Goal: Transaction & Acquisition: Purchase product/service

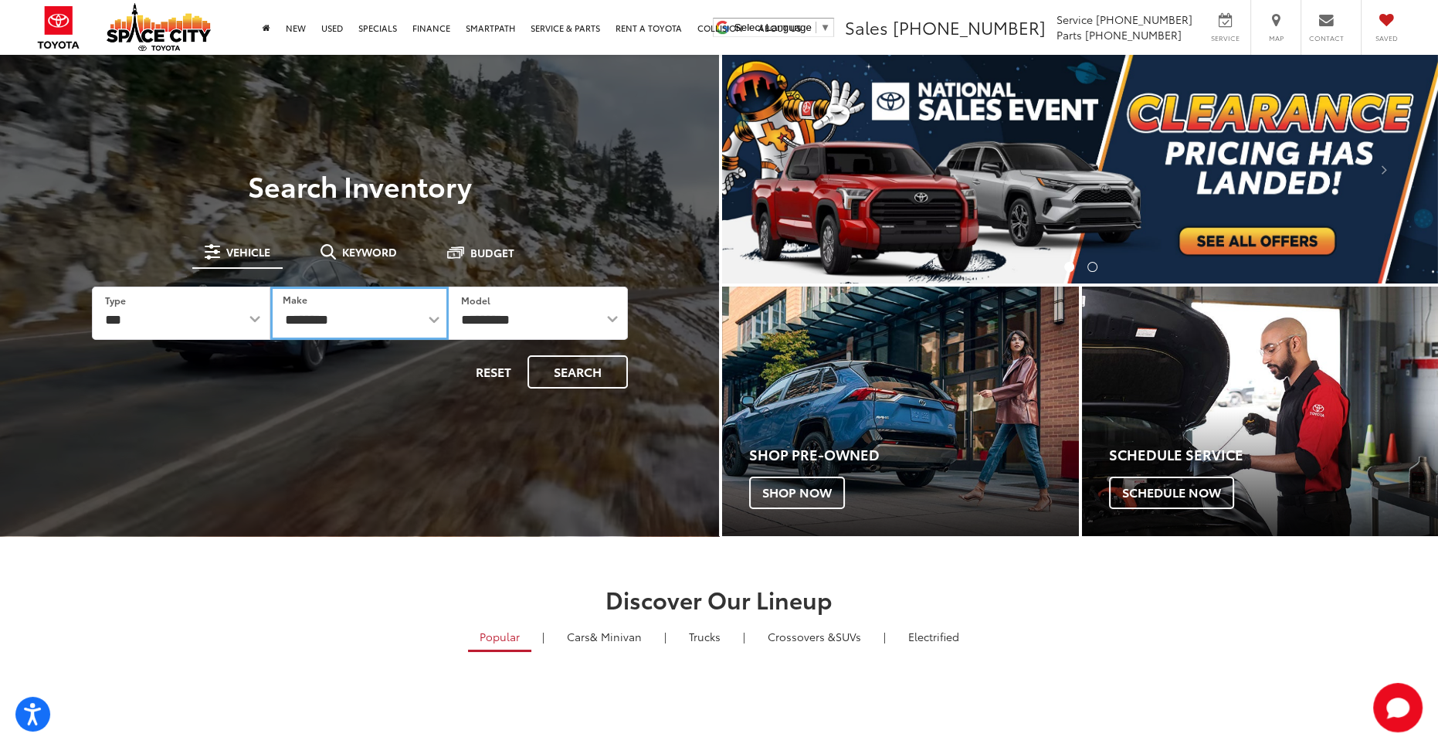
click at [383, 314] on select "**********" at bounding box center [359, 313] width 178 height 53
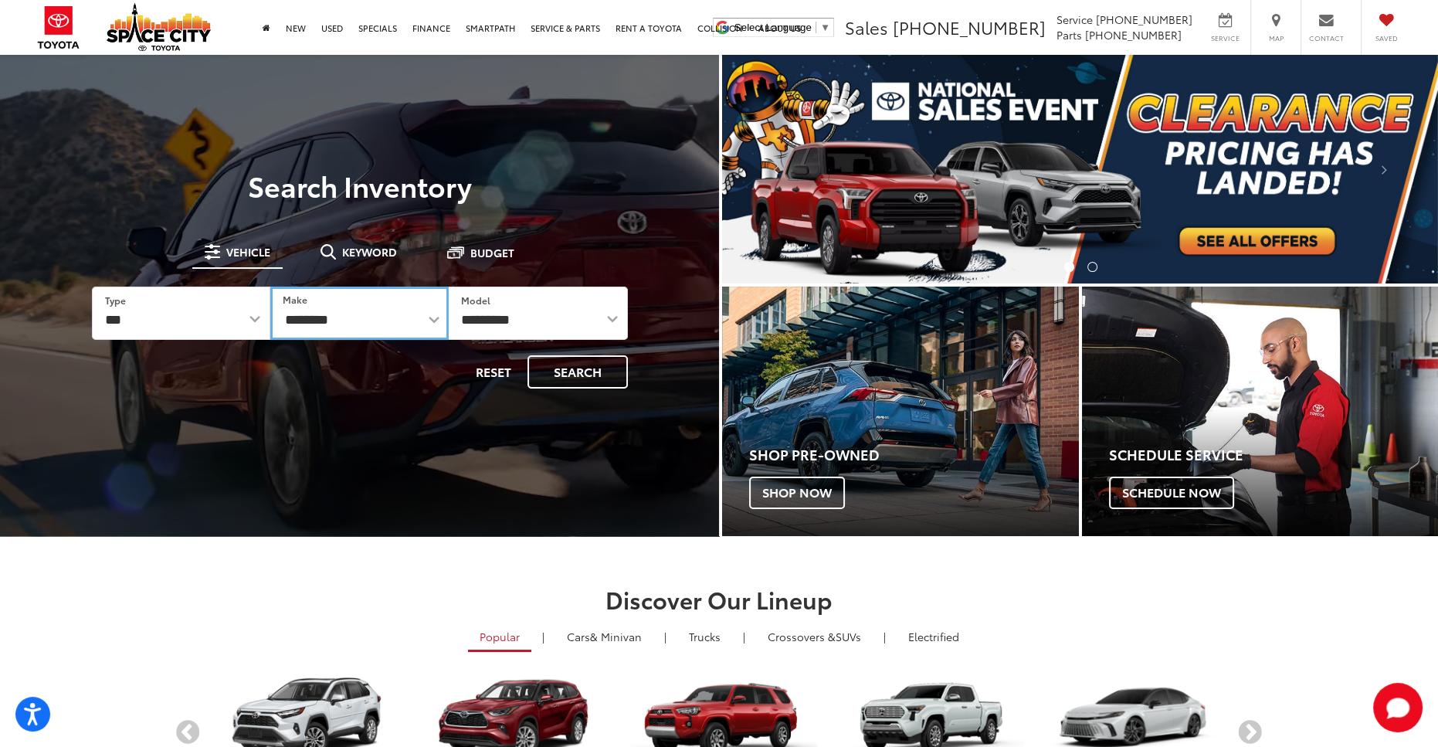
click at [363, 319] on select "**********" at bounding box center [359, 313] width 178 height 53
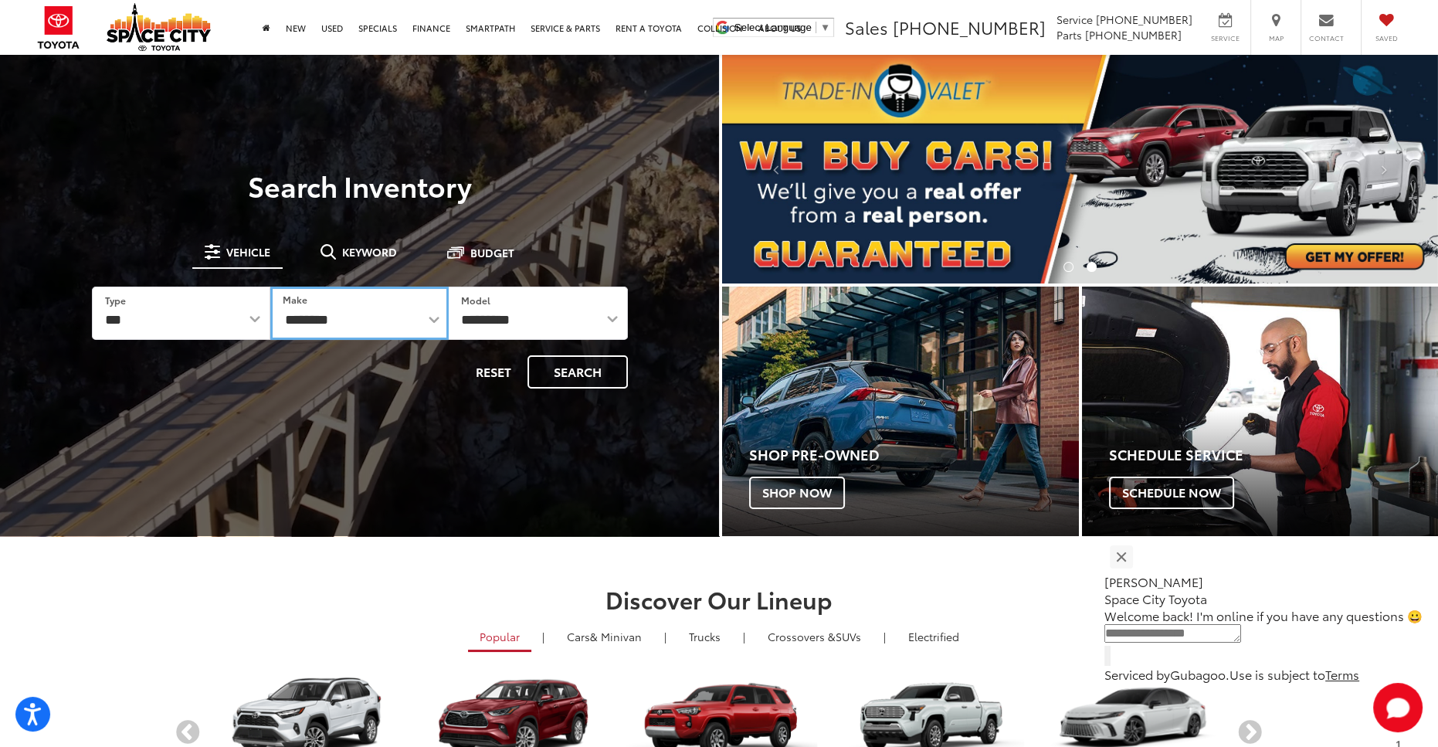
select select "******"
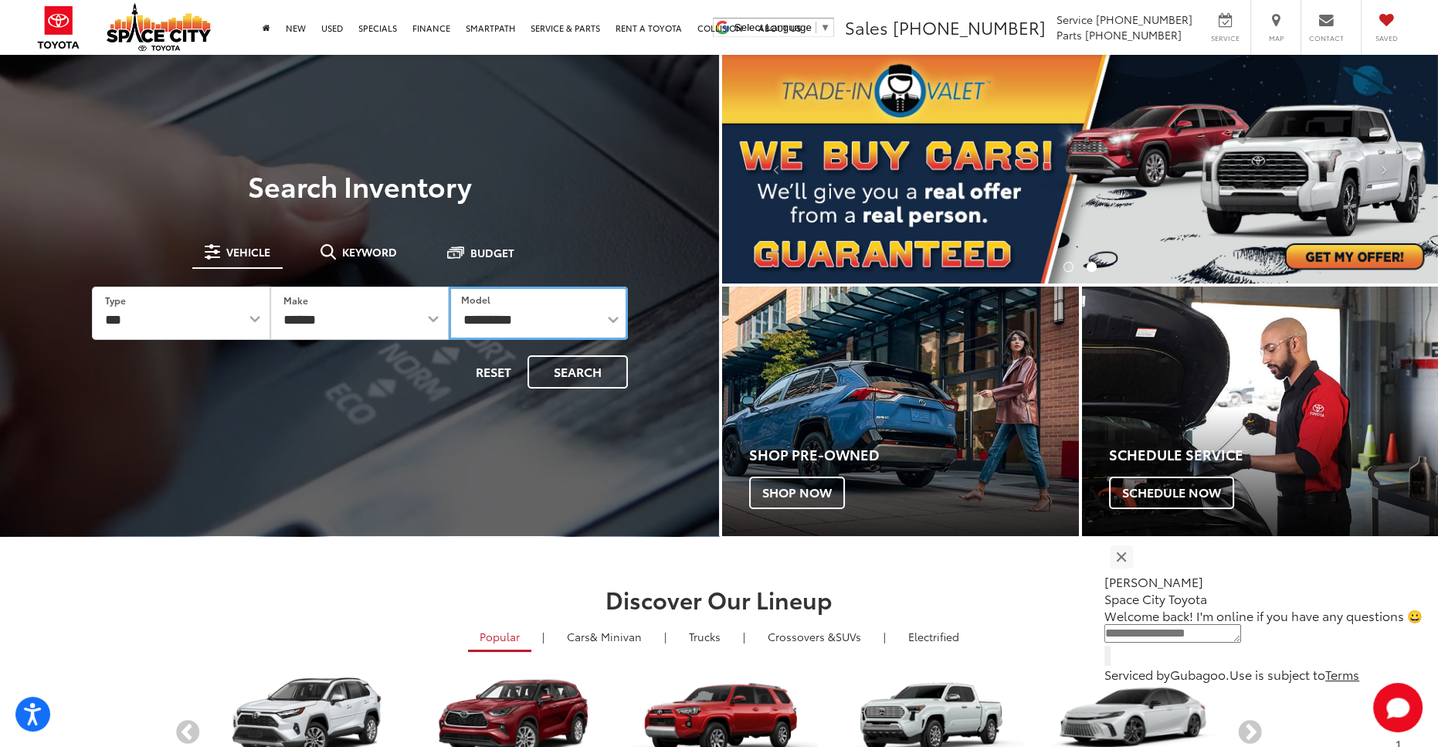
click at [514, 326] on select "**********" at bounding box center [538, 313] width 178 height 53
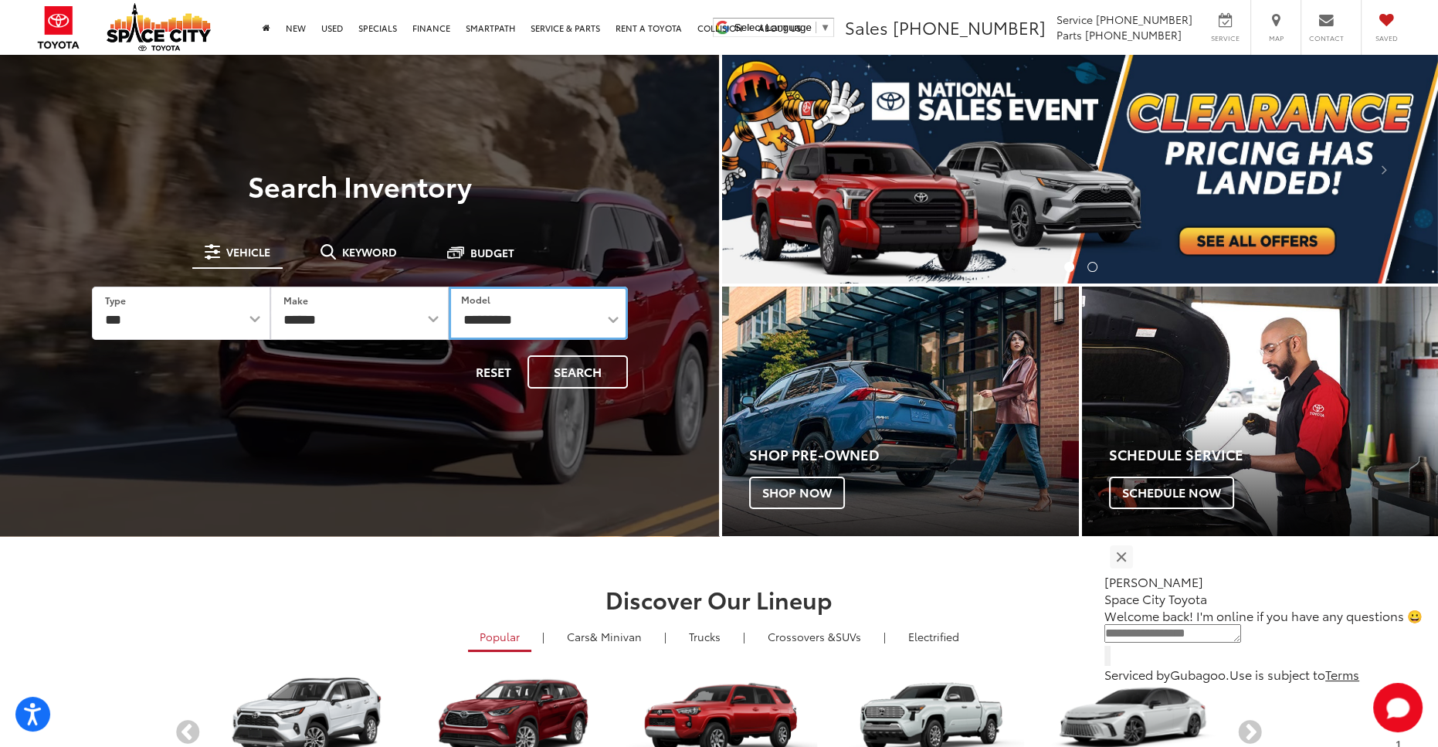
select select "**********"
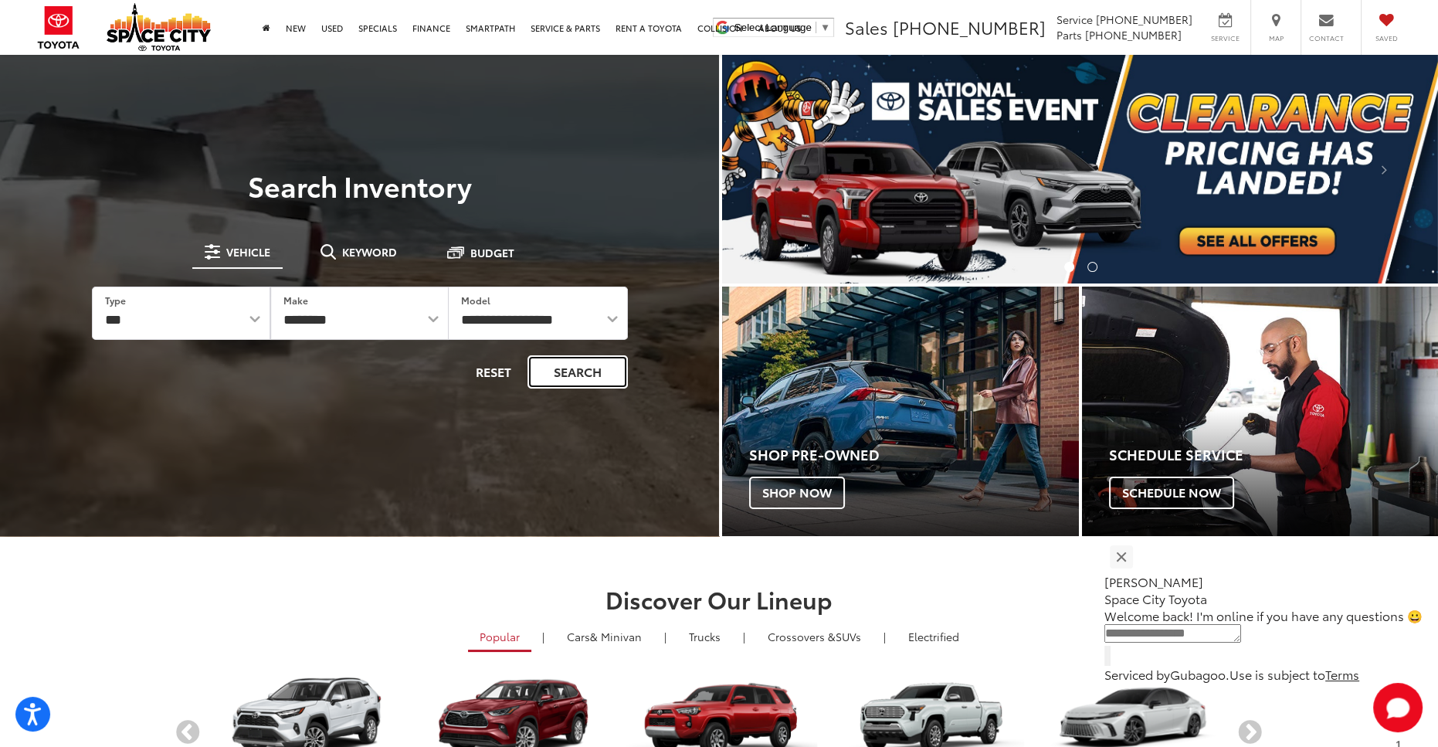
click at [564, 378] on button "Search" at bounding box center [578, 371] width 100 height 33
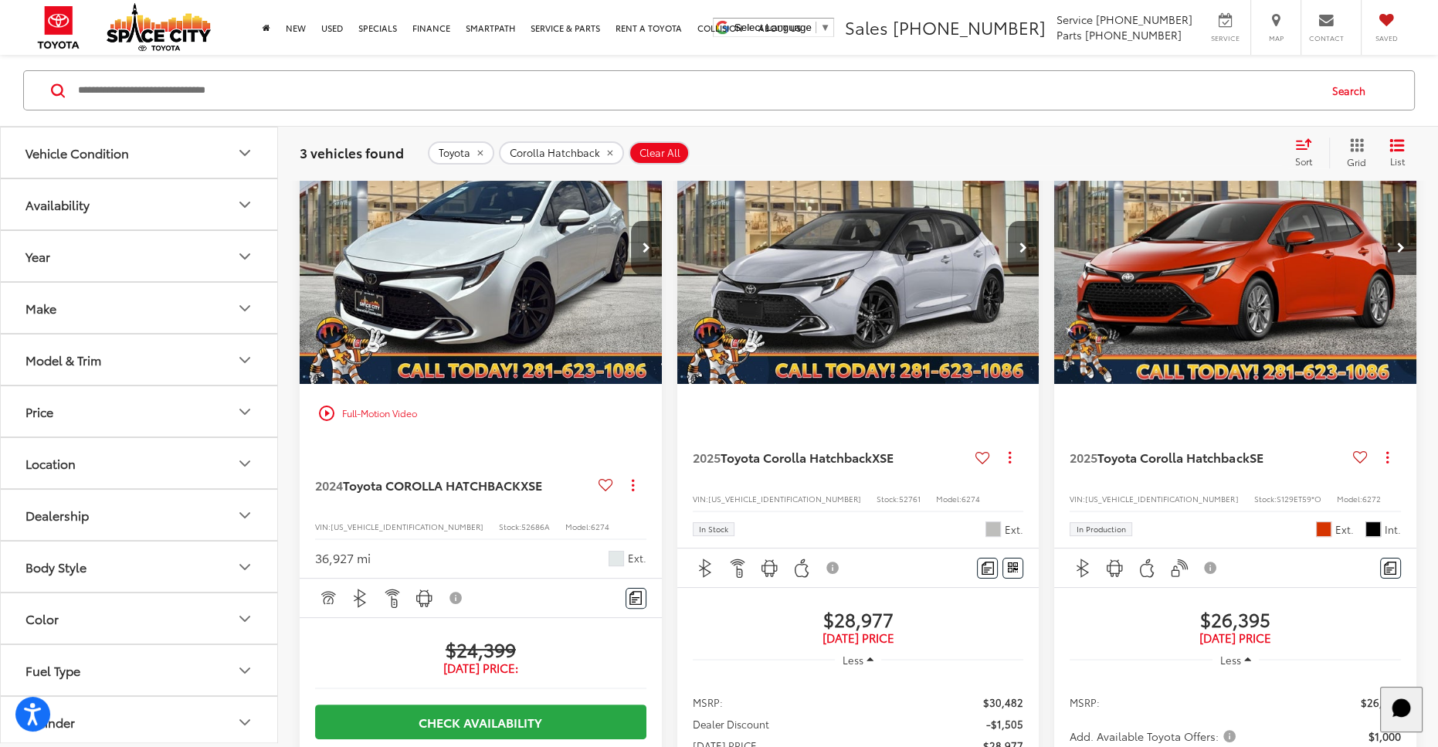
scroll to position [323, 0]
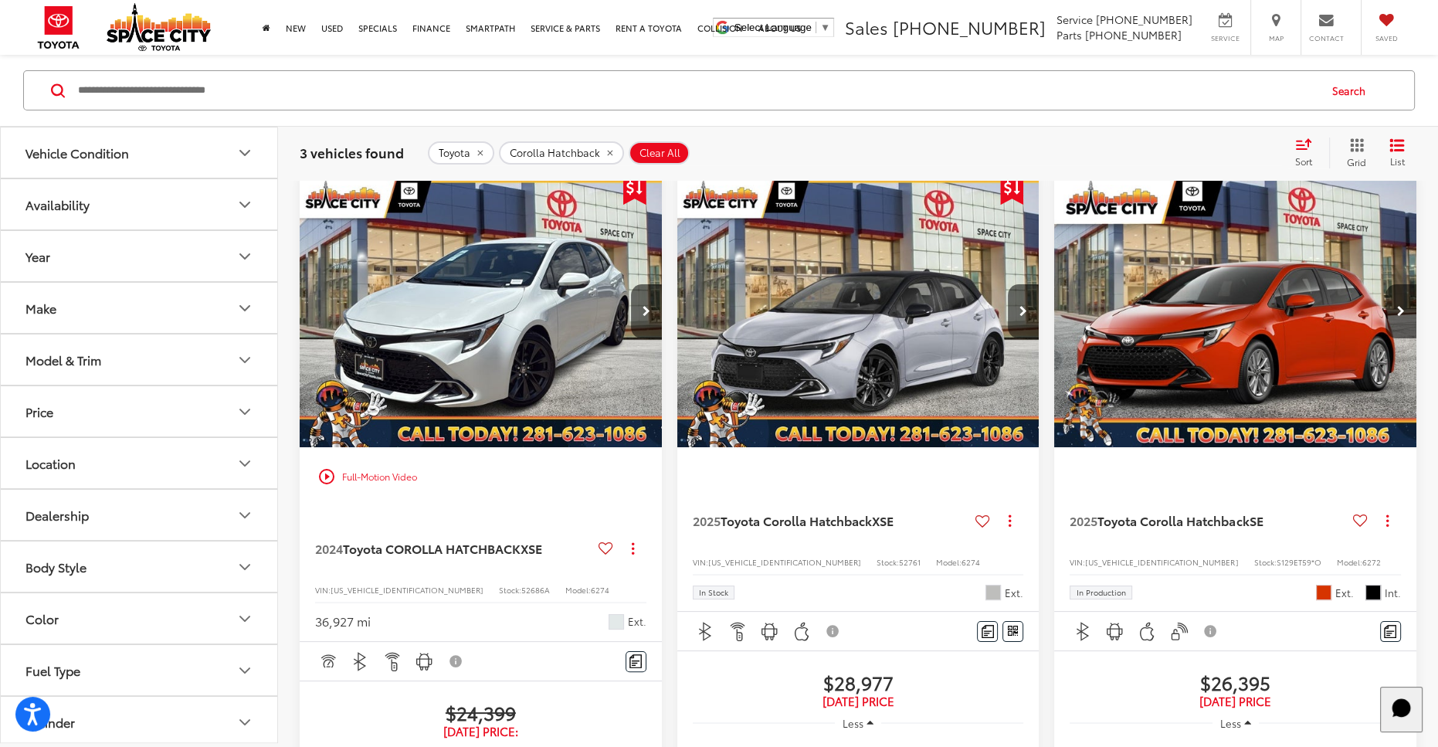
click at [840, 297] on img "2025 Toyota Corolla Hatchback XSE 0" at bounding box center [859, 311] width 365 height 273
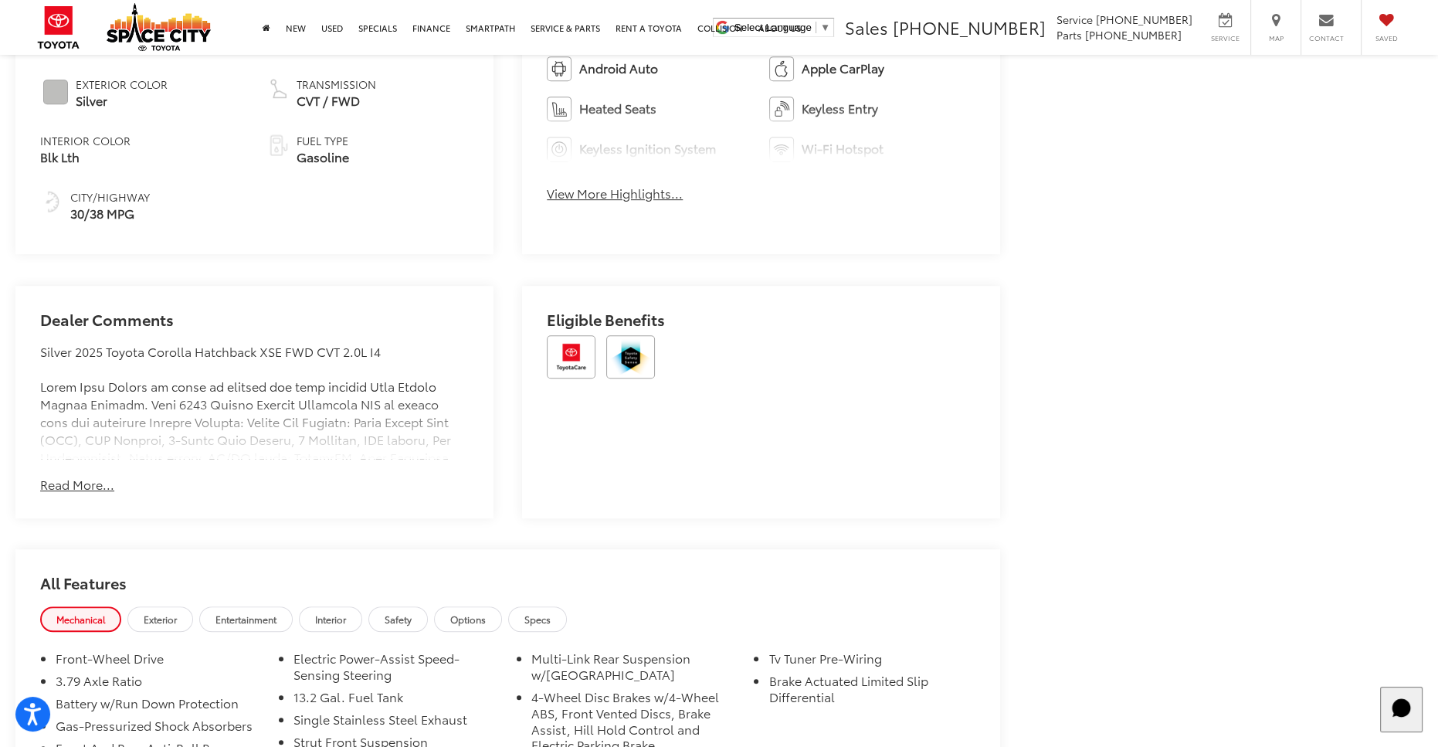
scroll to position [1049, 0]
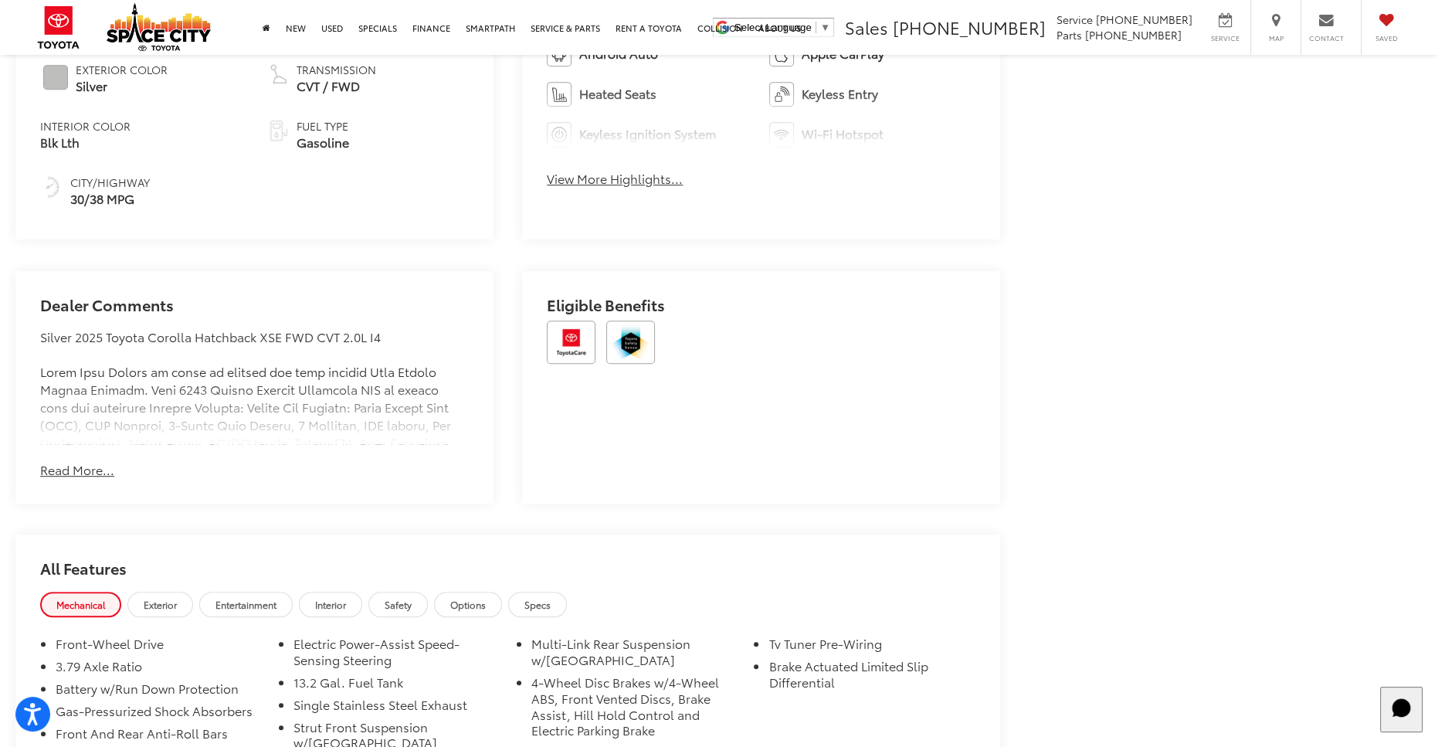
click at [85, 467] on button "Read More..." at bounding box center [77, 470] width 74 height 18
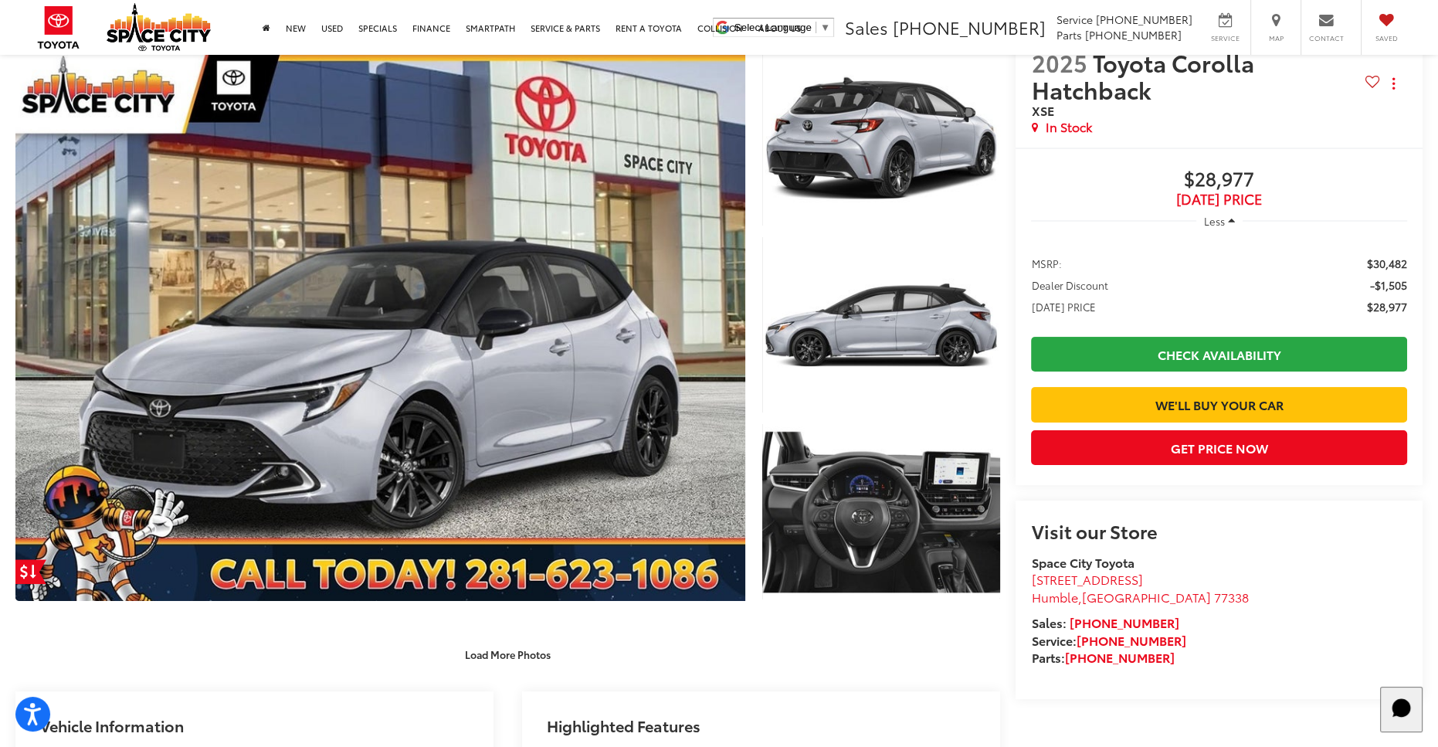
scroll to position [0, 0]
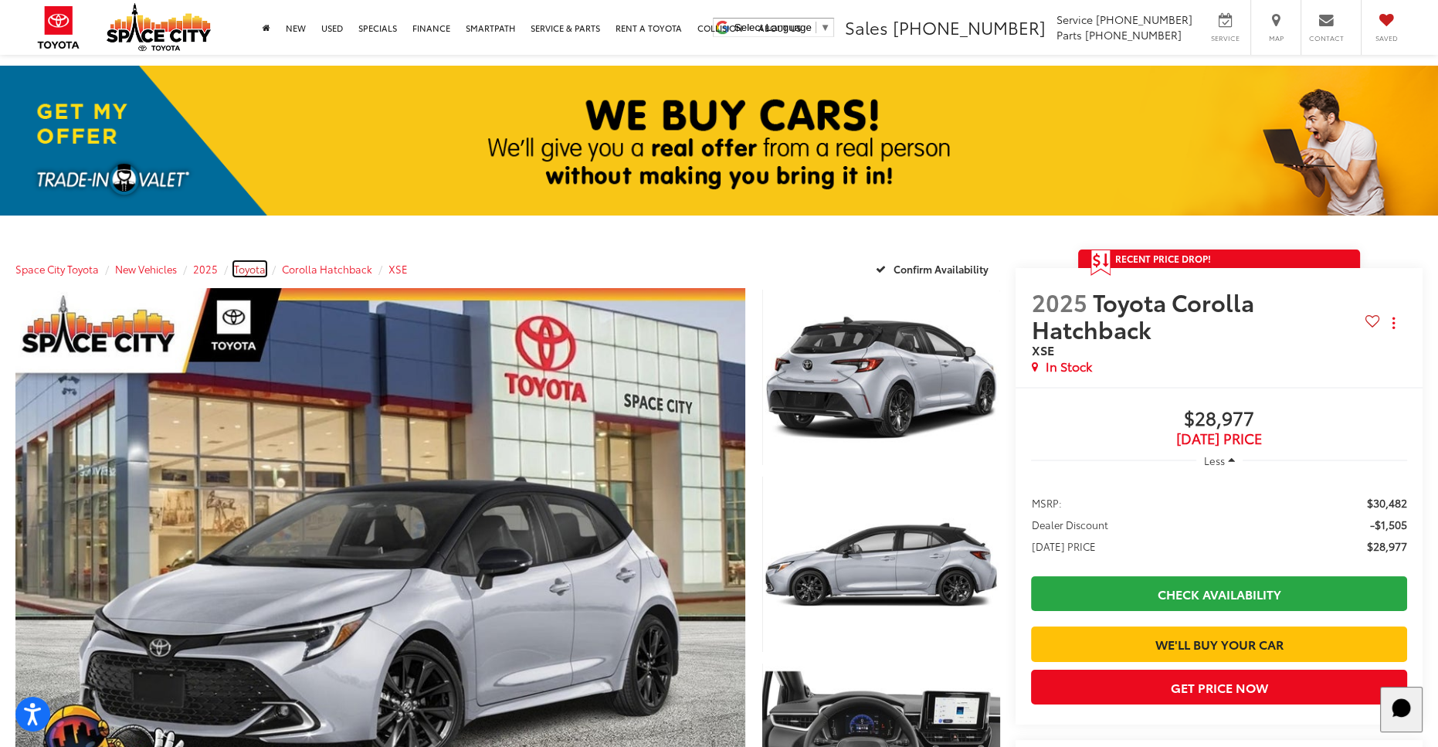
click at [243, 270] on span "Toyota" at bounding box center [250, 269] width 32 height 14
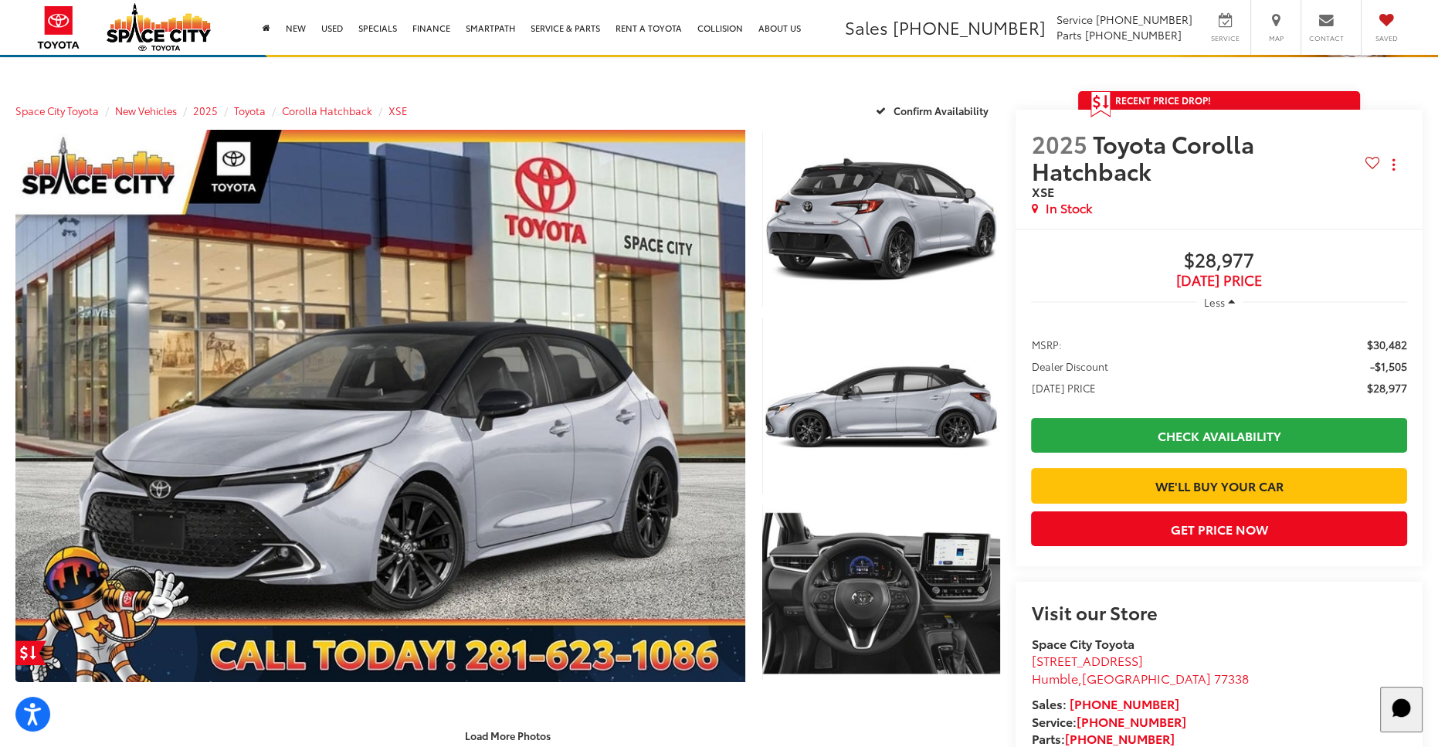
scroll to position [232, 0]
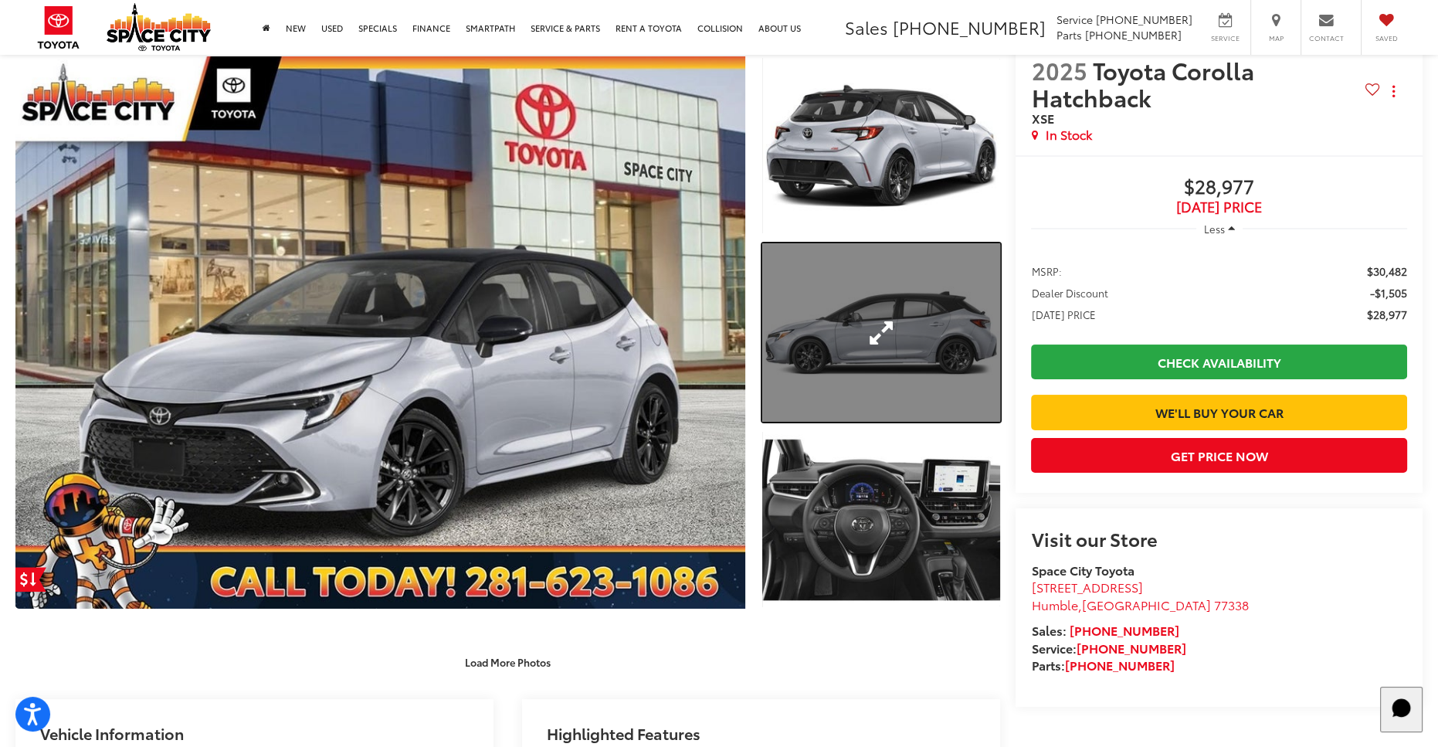
click at [881, 380] on link "Expand Photo 2" at bounding box center [881, 332] width 238 height 178
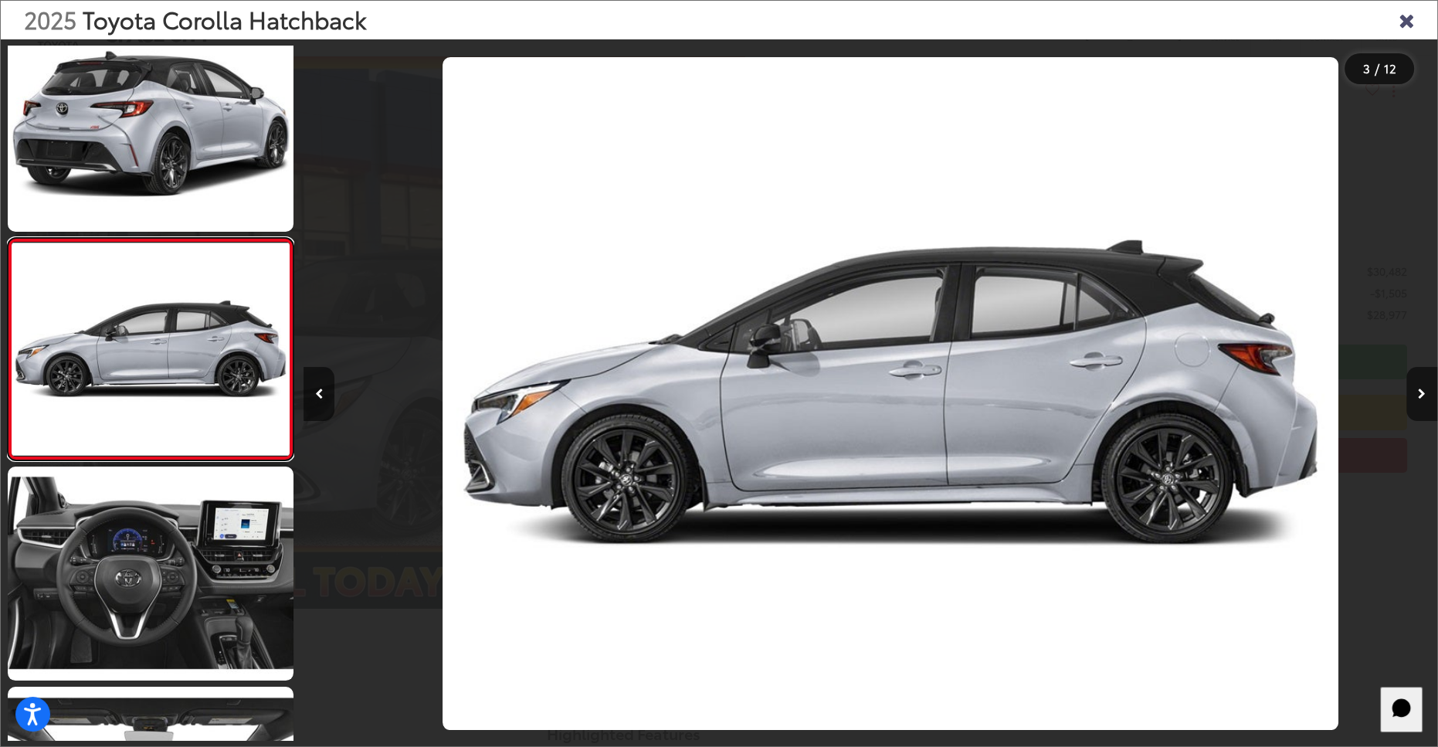
scroll to position [0, 2267]
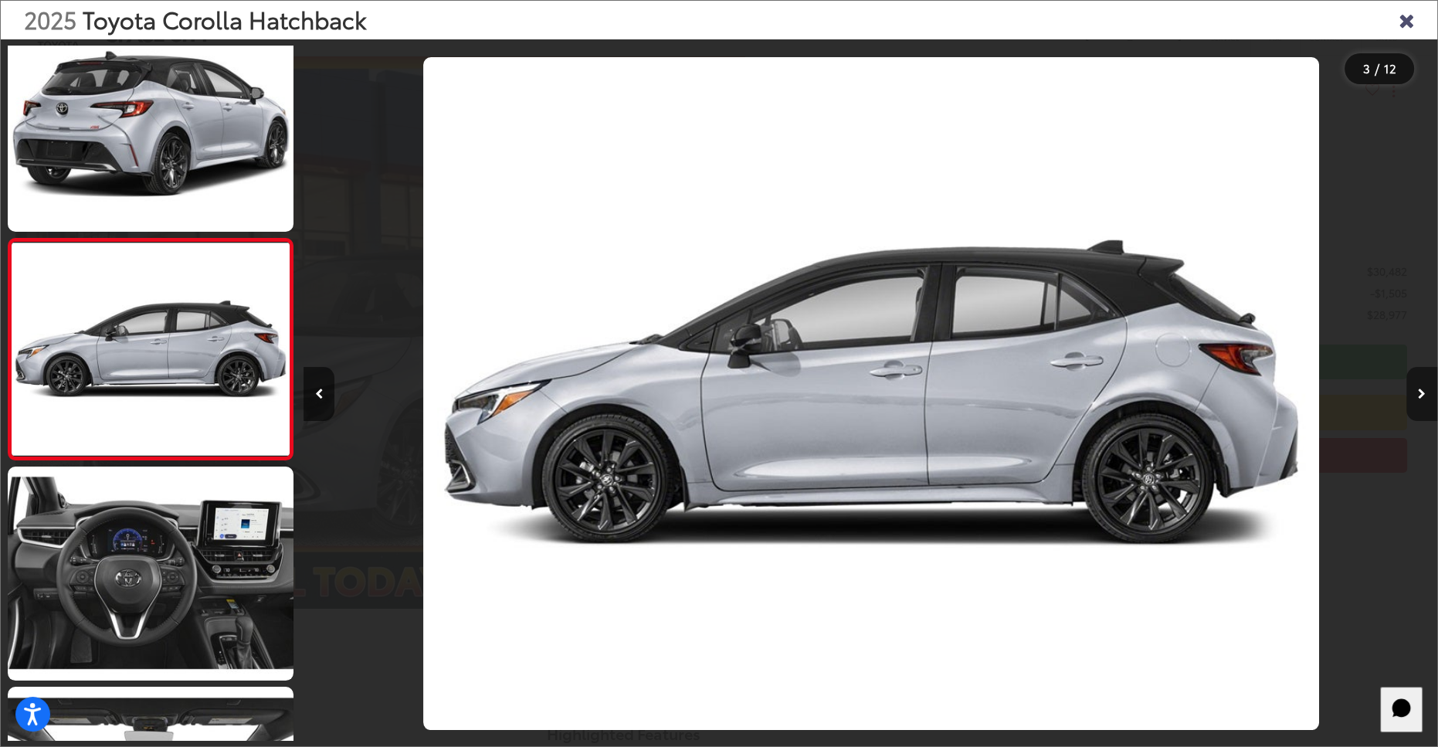
click at [1430, 387] on button "Next image" at bounding box center [1422, 394] width 31 height 54
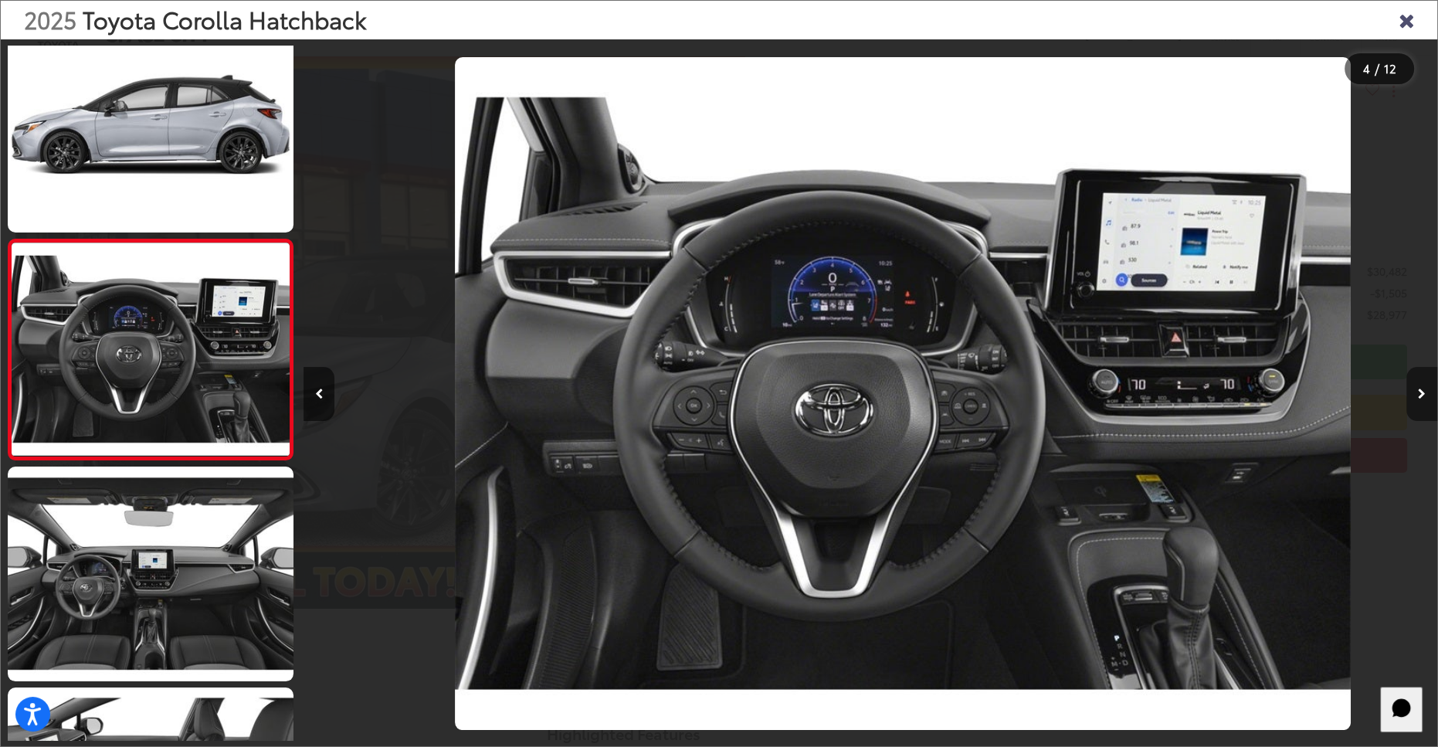
scroll to position [0, 3402]
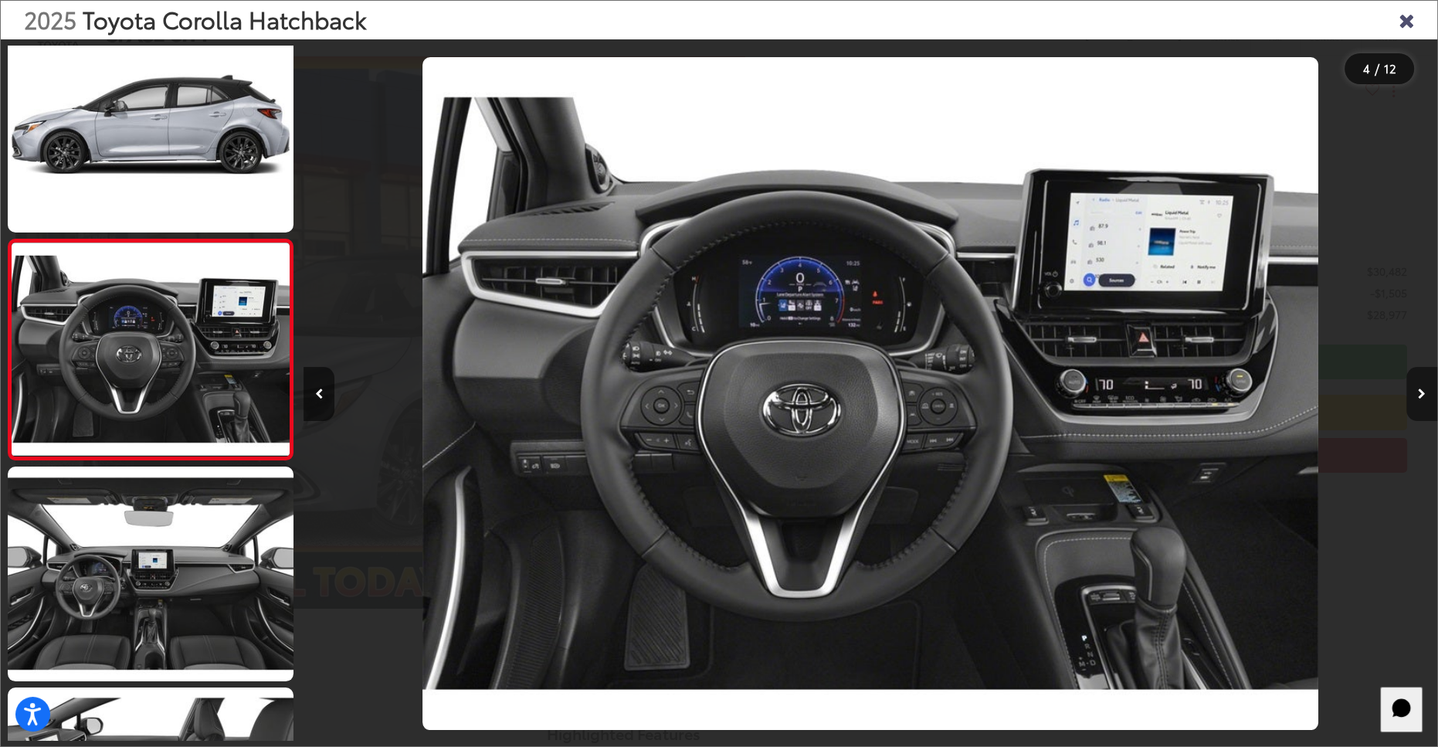
click at [1430, 387] on button "Next image" at bounding box center [1422, 394] width 31 height 54
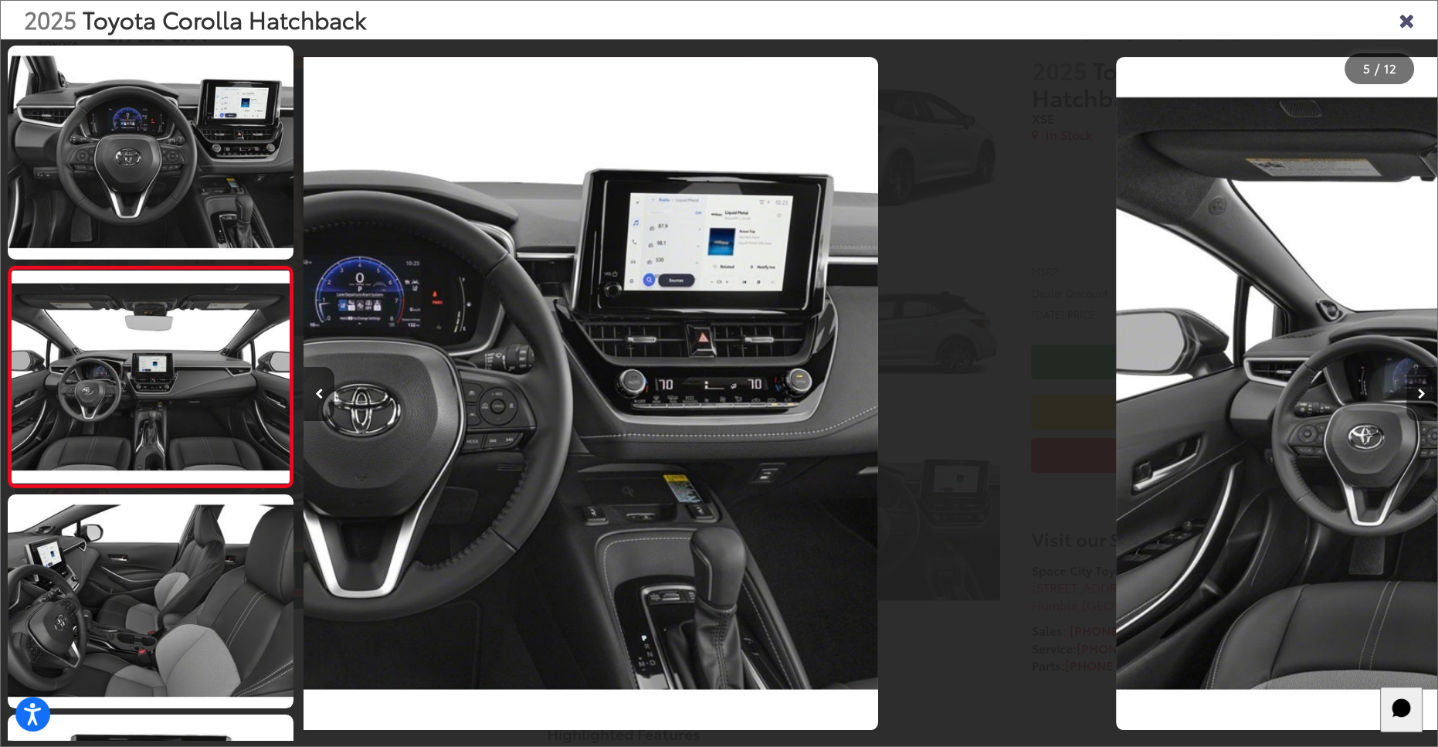
scroll to position [691, 0]
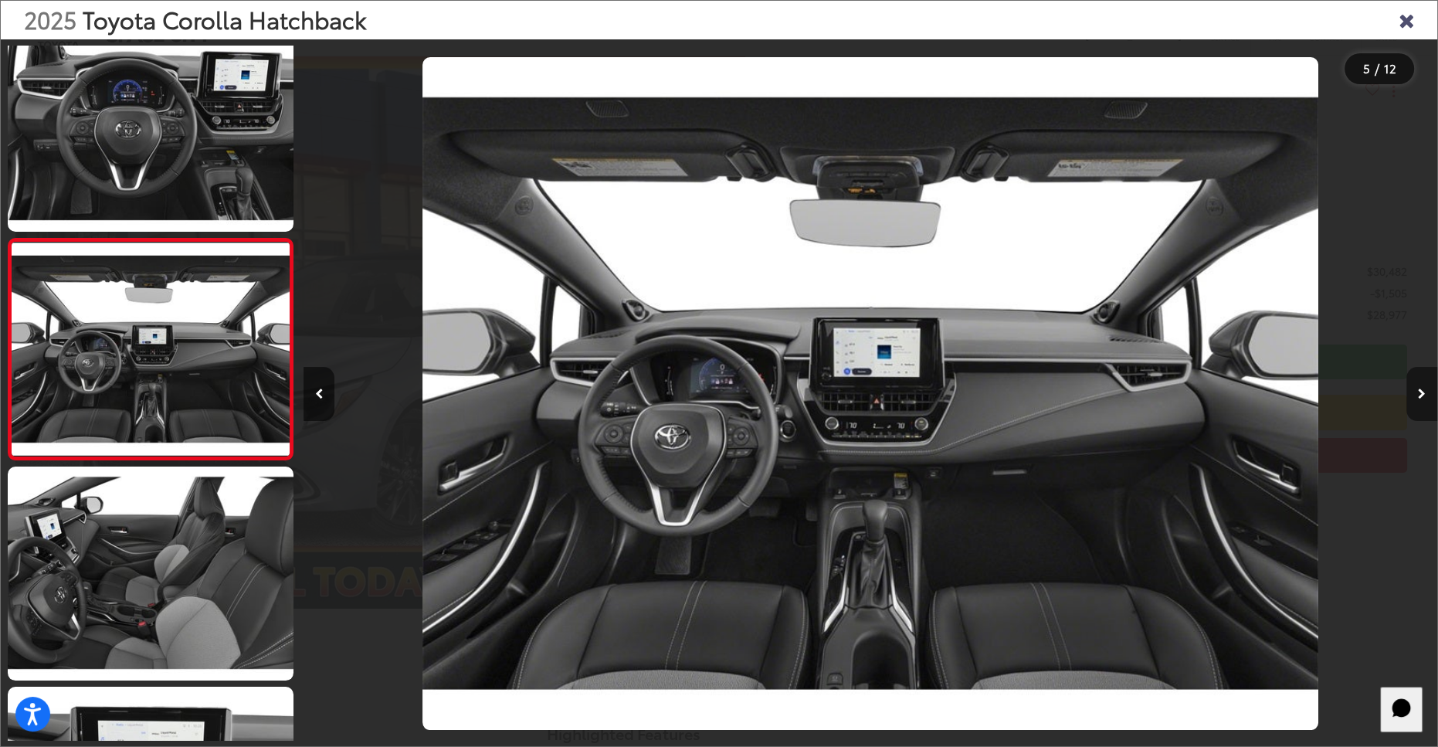
click at [1430, 387] on button "Next image" at bounding box center [1422, 394] width 31 height 54
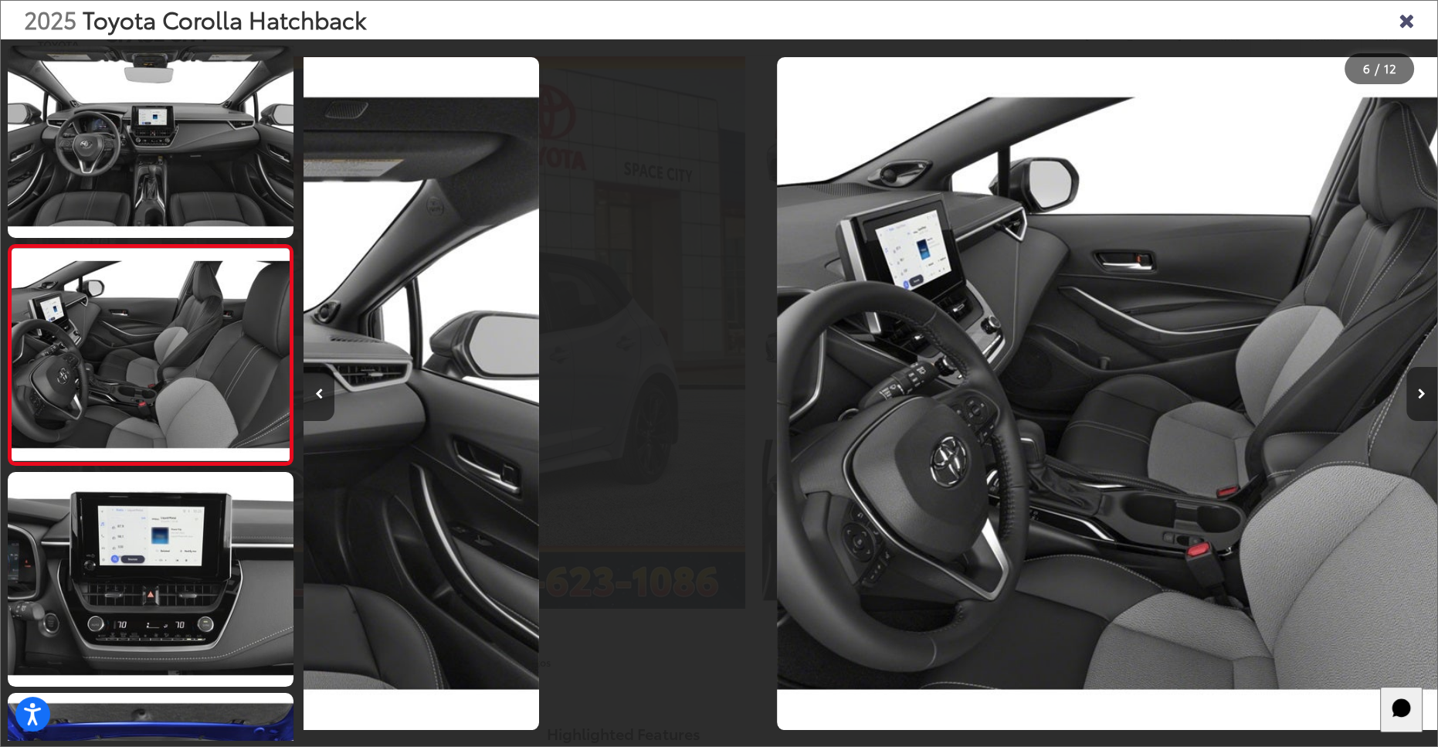
scroll to position [0, 0]
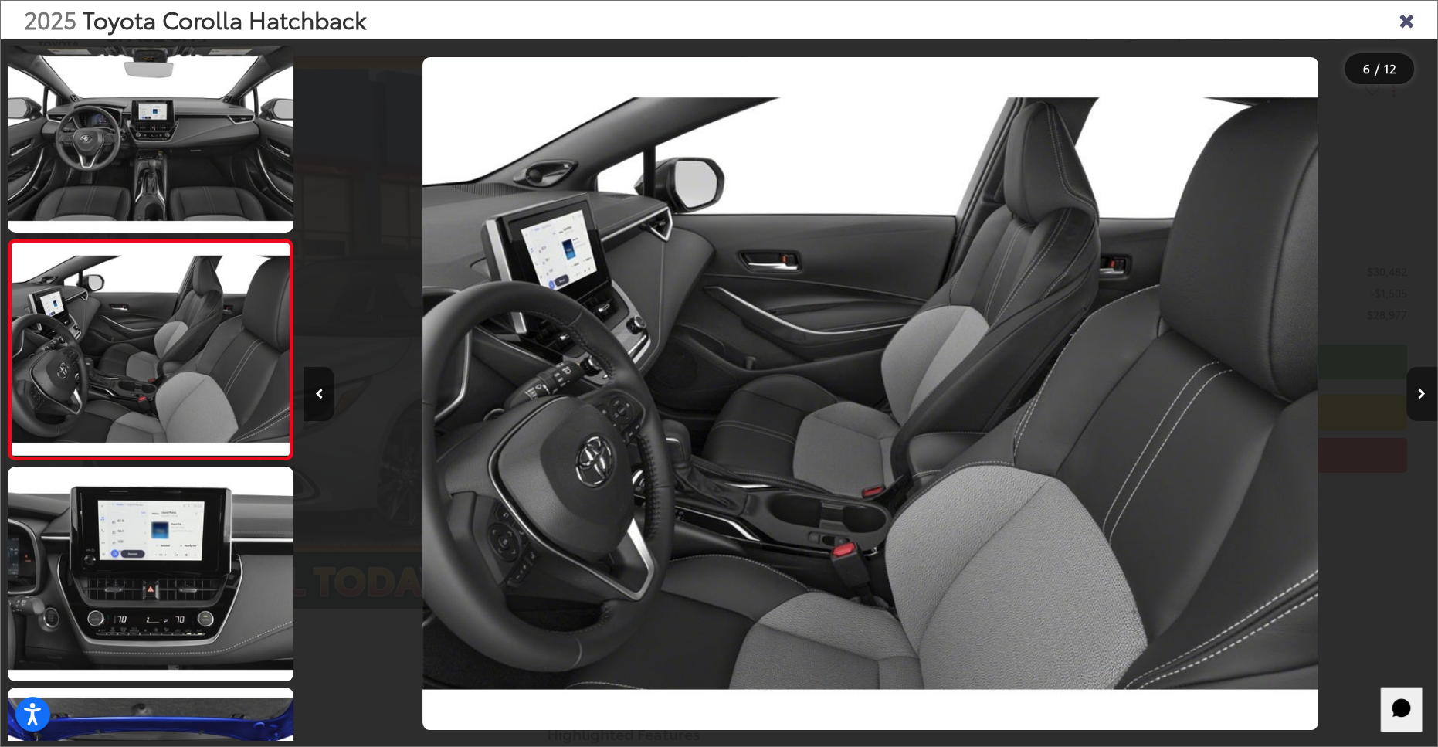
click at [1430, 387] on button "Next image" at bounding box center [1422, 394] width 31 height 54
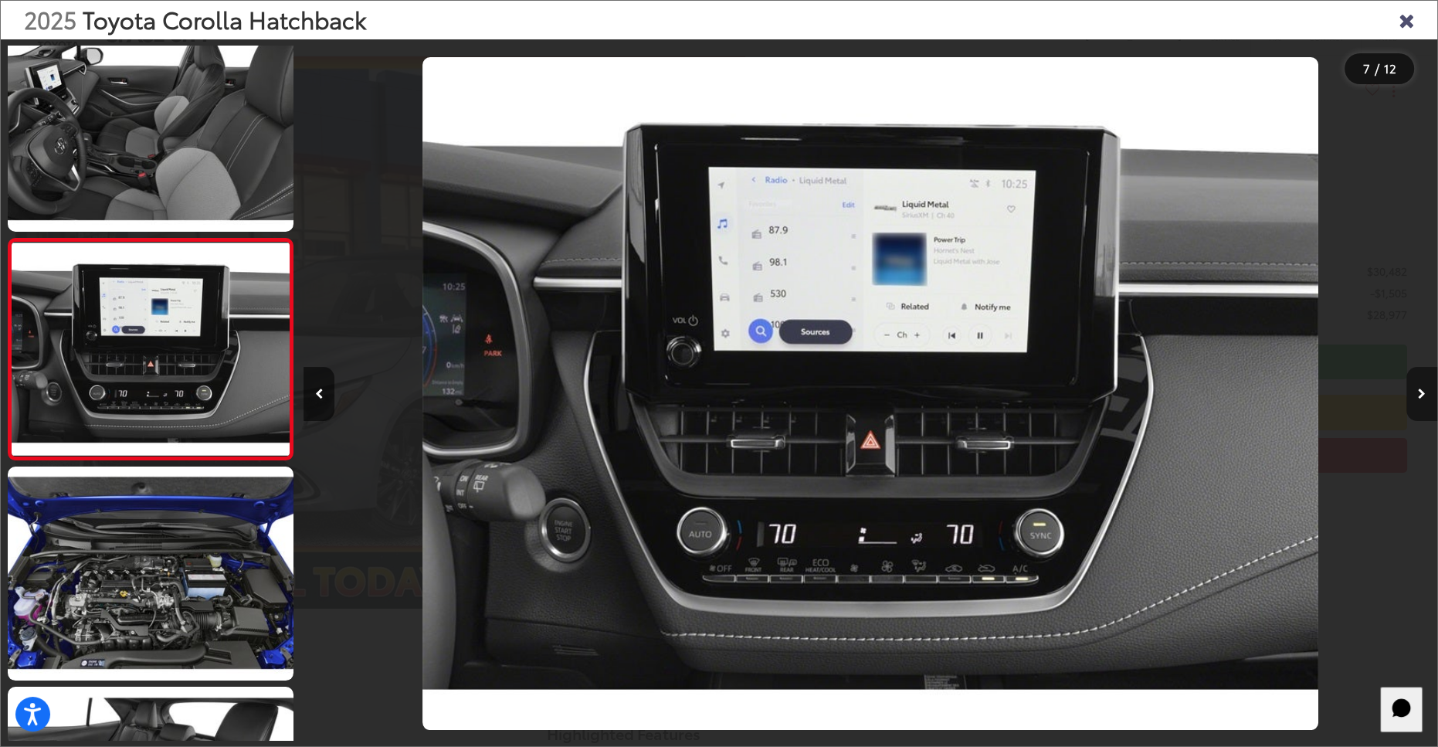
click at [1430, 387] on button "Next image" at bounding box center [1422, 394] width 31 height 54
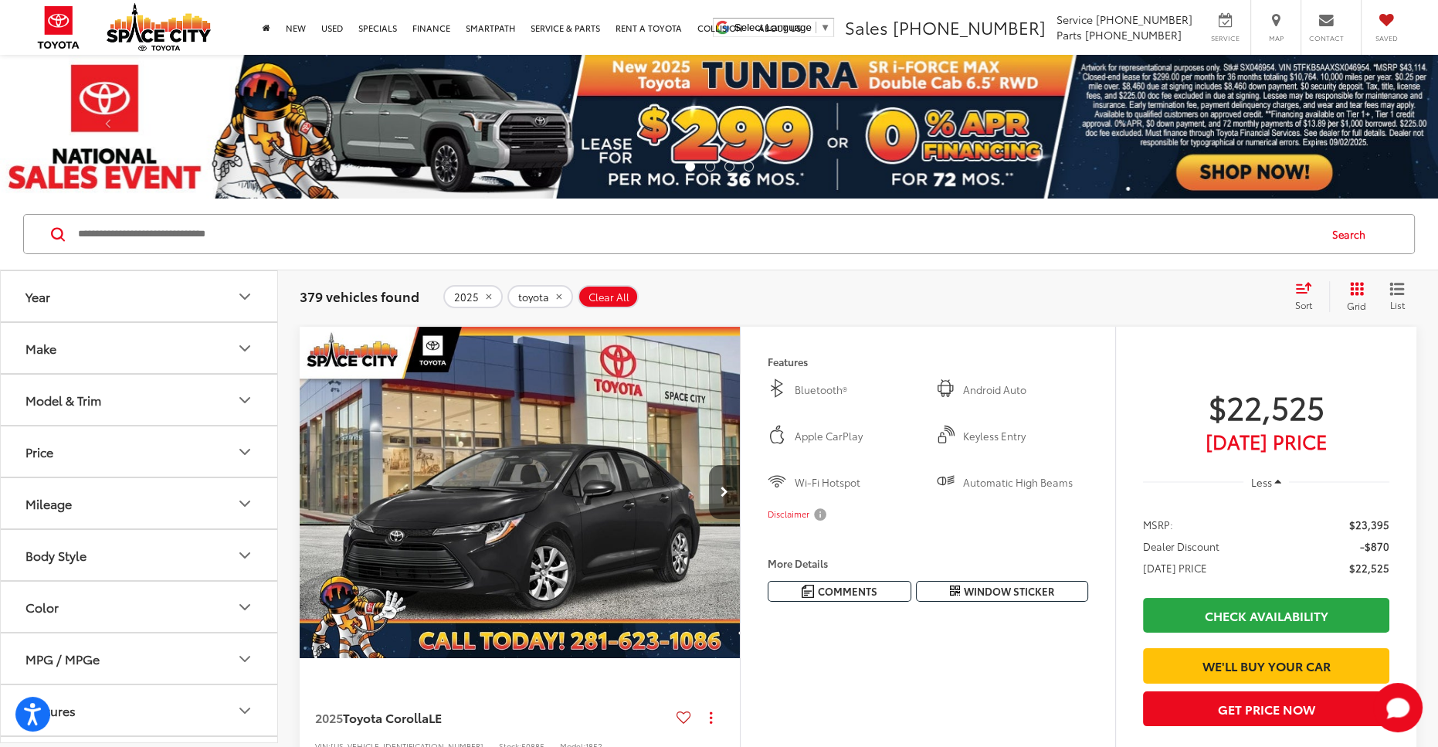
click at [101, 398] on div "Model & Trim" at bounding box center [63, 399] width 76 height 15
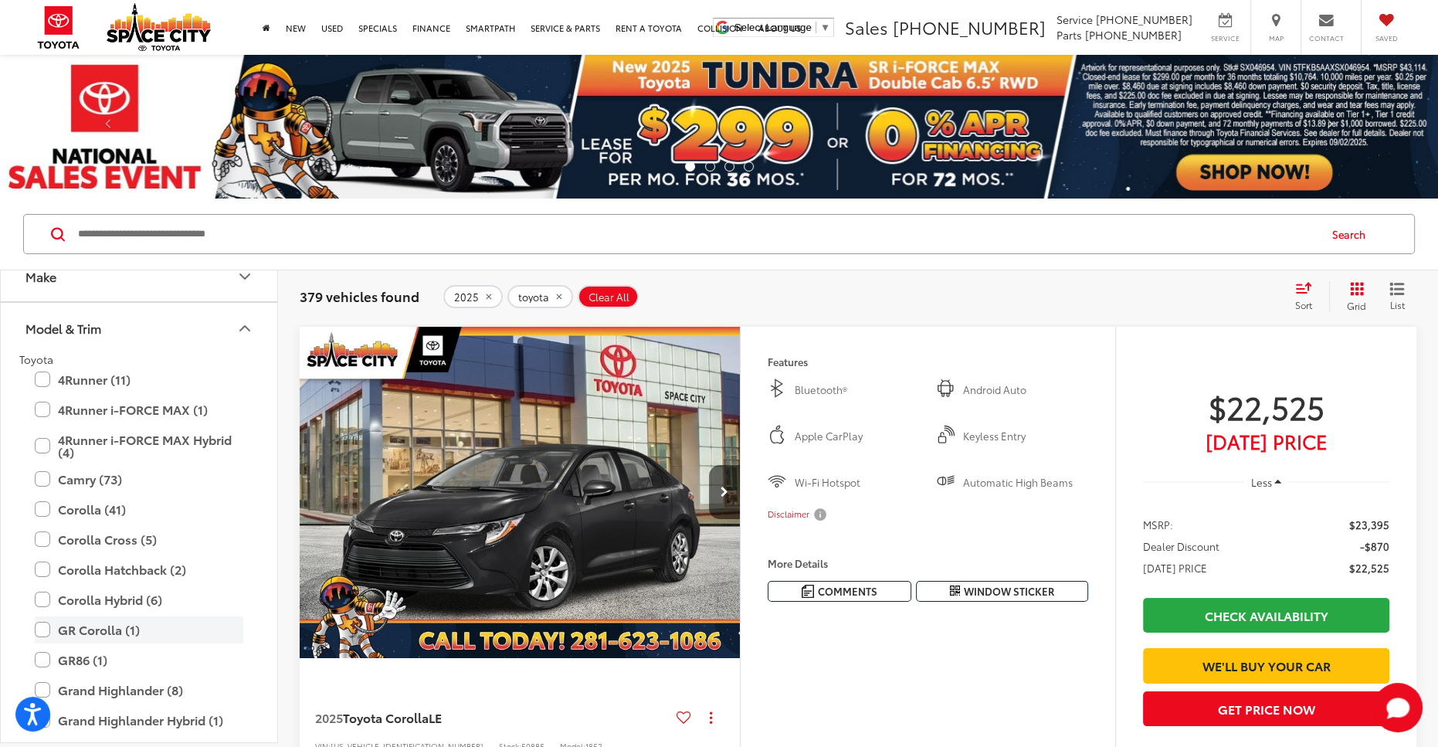
scroll to position [73, 0]
click at [39, 596] on label "Corolla Hybrid (6)" at bounding box center [139, 598] width 209 height 27
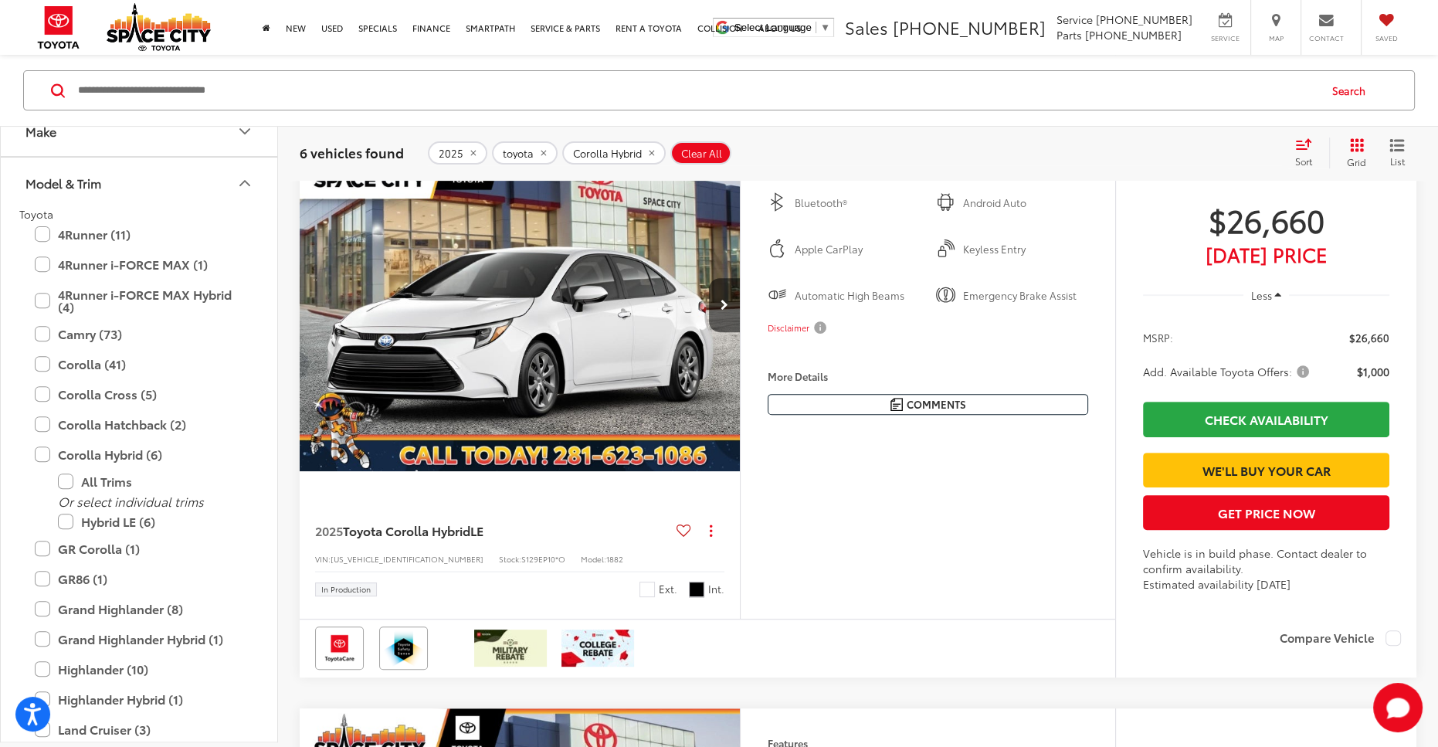
scroll to position [827, 0]
